Goal: Transaction & Acquisition: Purchase product/service

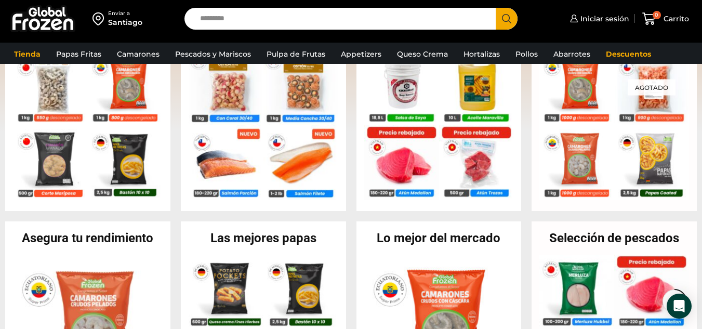
scroll to position [273, 0]
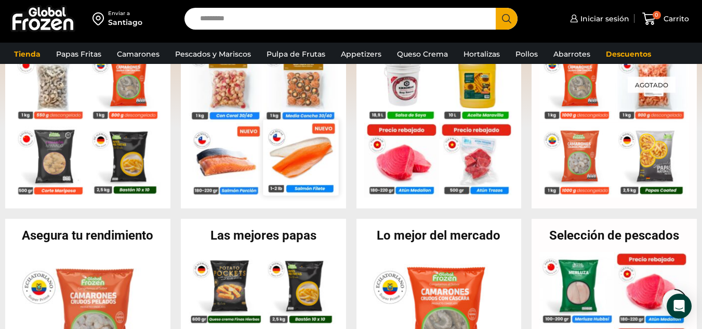
click at [306, 169] on img at bounding box center [300, 156] width 75 height 75
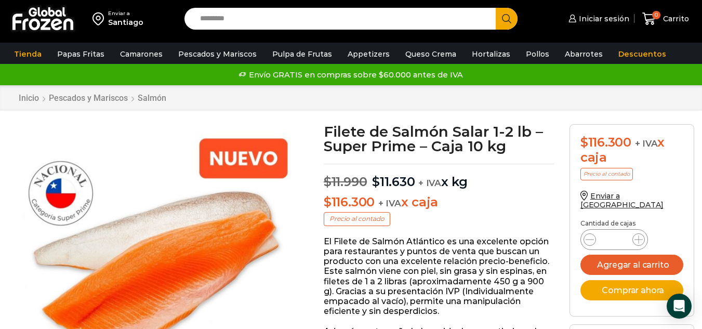
scroll to position [3, 0]
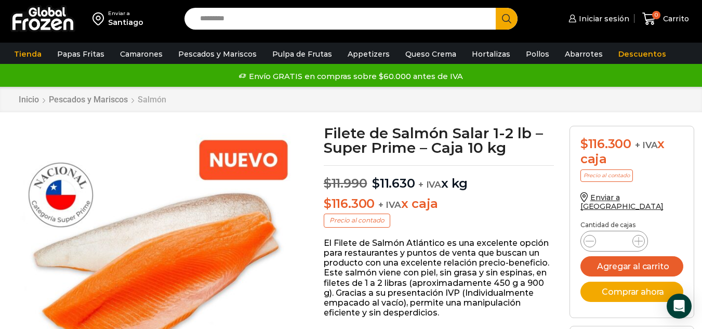
click at [155, 100] on link "Salmón" at bounding box center [152, 100] width 30 height 10
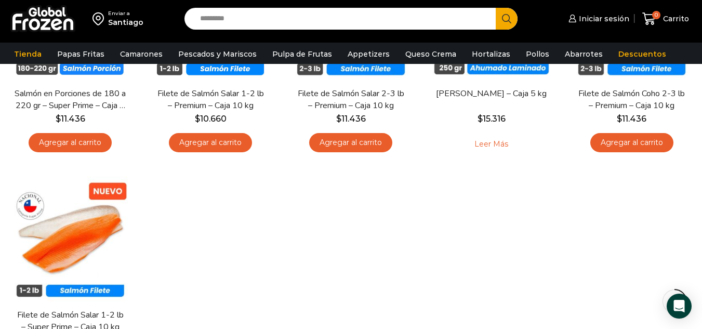
scroll to position [222, 0]
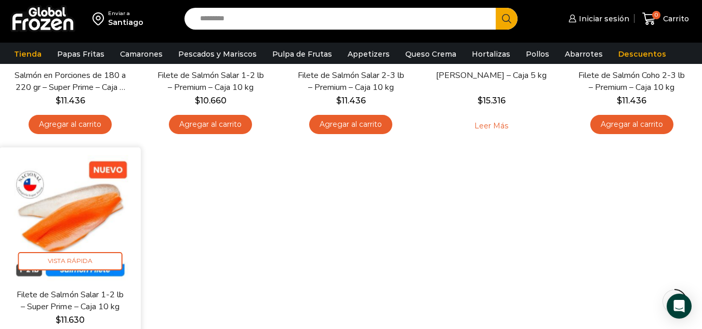
click at [65, 216] on img at bounding box center [70, 218] width 126 height 126
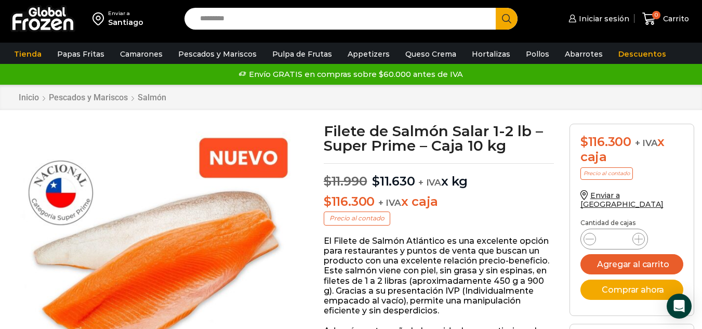
click at [215, 20] on input "Search input" at bounding box center [343, 19] width 296 height 22
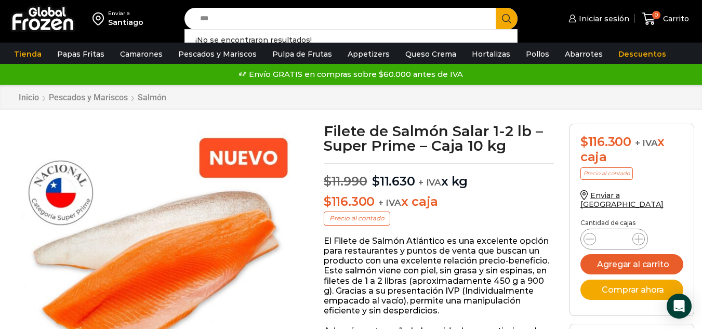
drag, startPoint x: 224, startPoint y: 17, endPoint x: 181, endPoint y: 23, distance: 43.5
click at [181, 23] on div "Search input *** Search ¡No se encontraron resultados!" at bounding box center [351, 19] width 349 height 22
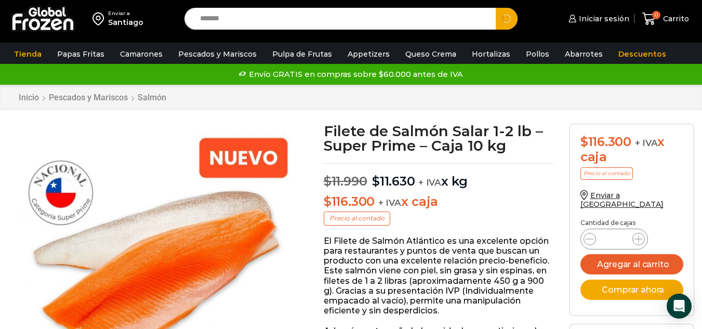
type input "******"
click at [496, 8] on button "Search" at bounding box center [507, 19] width 22 height 22
